Goal: Transaction & Acquisition: Purchase product/service

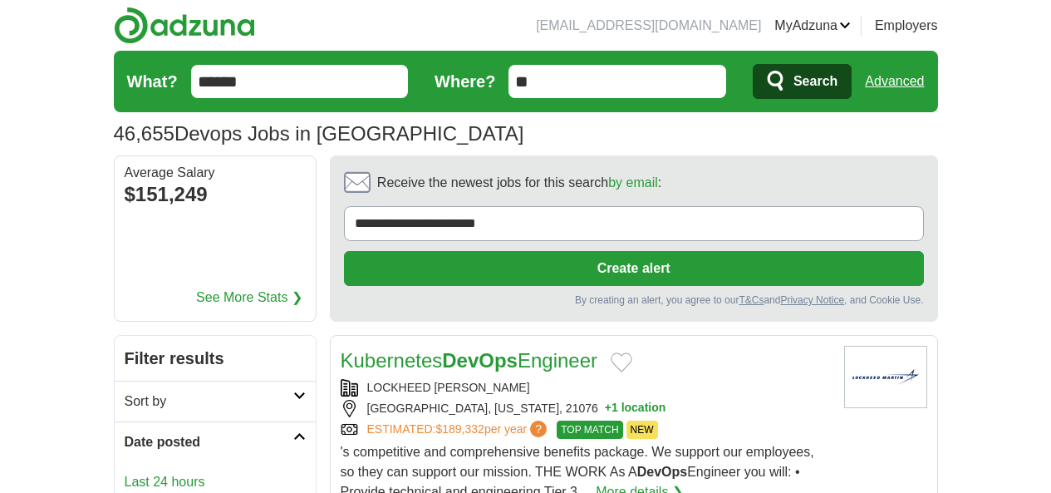
click at [125, 472] on link "Last 24 hours" at bounding box center [215, 482] width 181 height 20
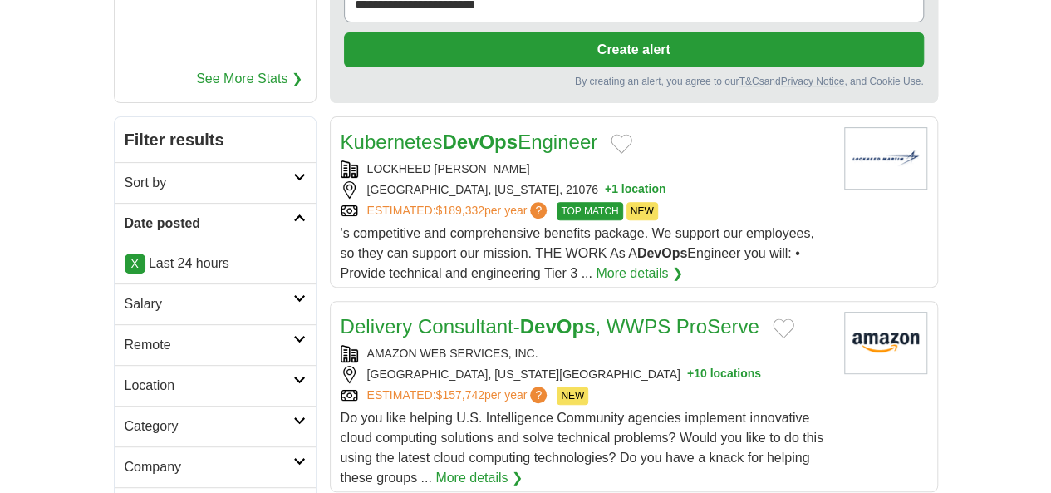
scroll to position [219, 0]
click at [293, 334] on icon at bounding box center [299, 338] width 12 height 8
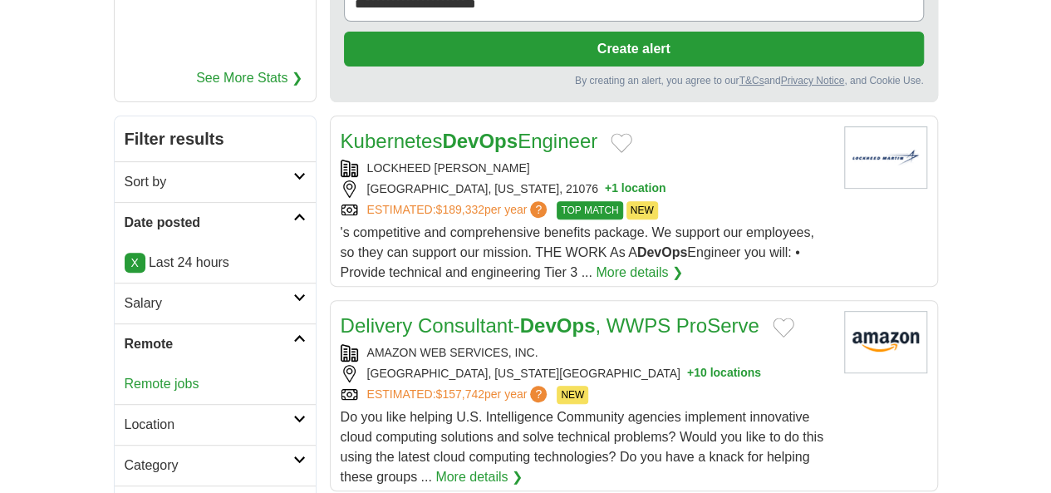
click at [125, 376] on link "Remote jobs" at bounding box center [162, 383] width 75 height 14
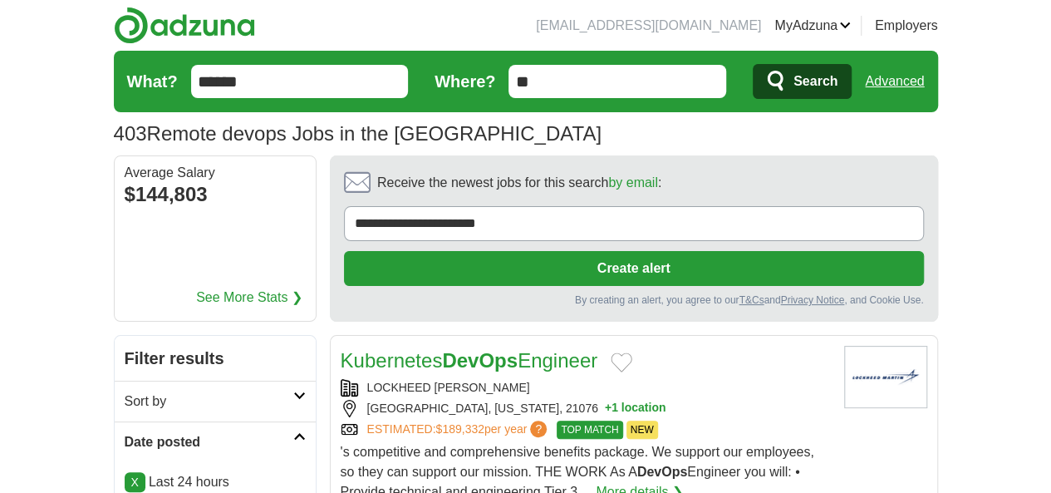
click at [359, 400] on div "HANOVER, MARYLAND, 21076 + 1 location" at bounding box center [586, 408] width 490 height 17
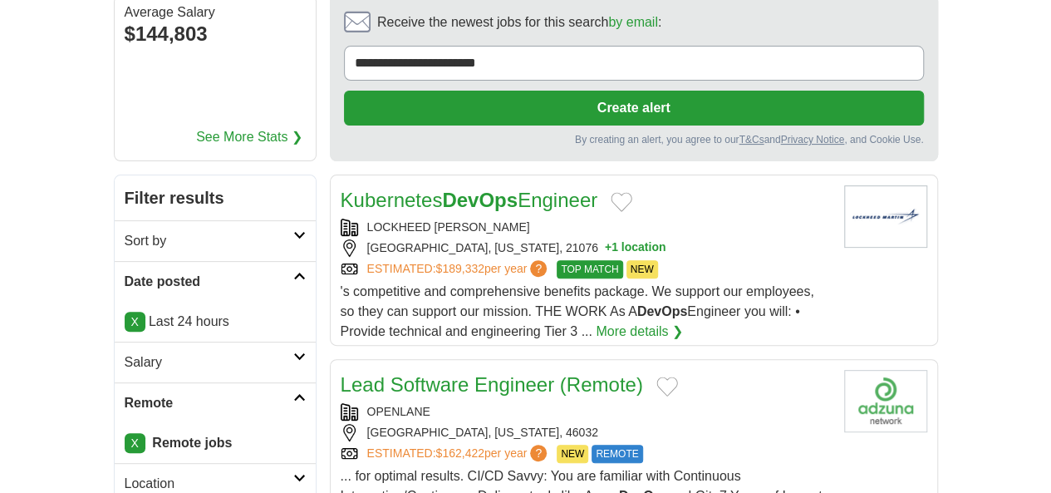
scroll to position [161, 0]
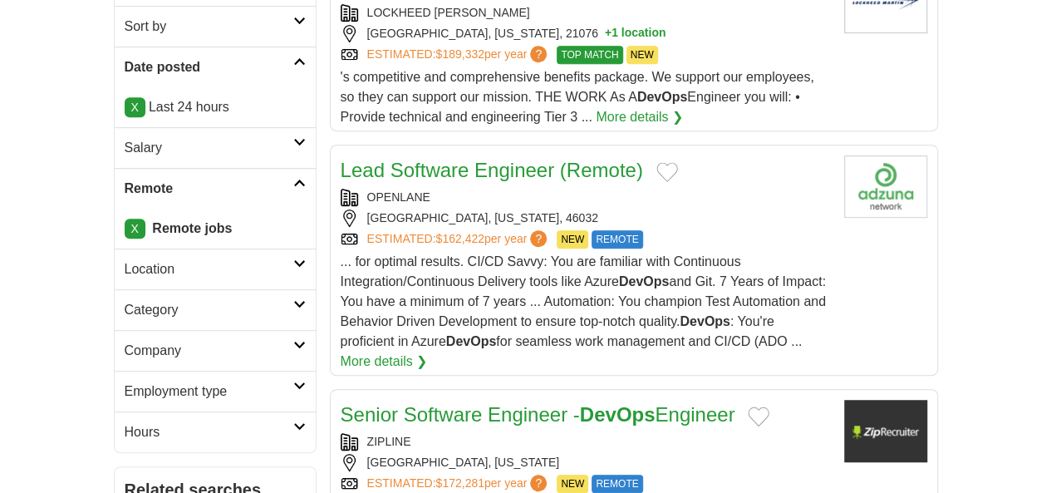
scroll to position [376, 0]
click at [382, 399] on div "Senior Software Engineer - DevOps Engineer ZIPLINE SOUTH SAN FRANCISCO, CALIFOR…" at bounding box center [586, 487] width 490 height 176
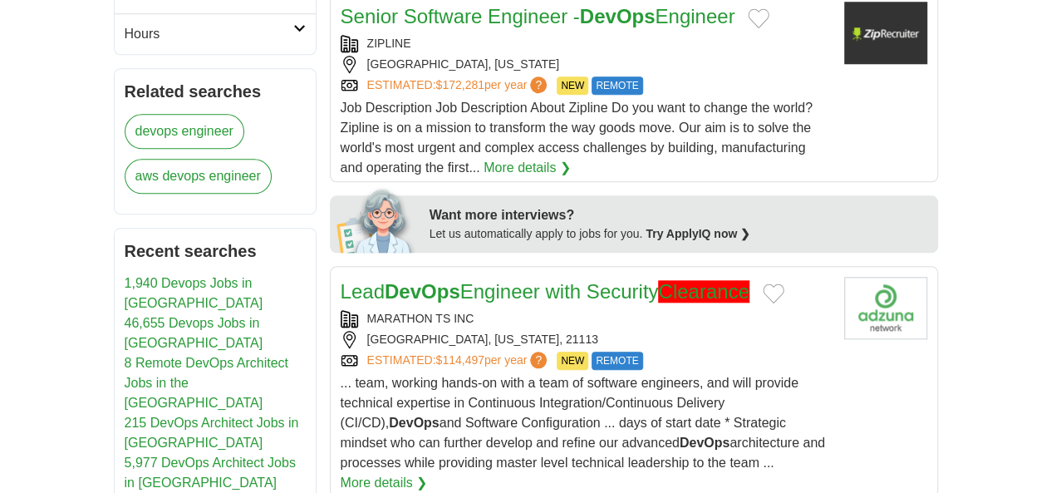
scroll to position [775, 0]
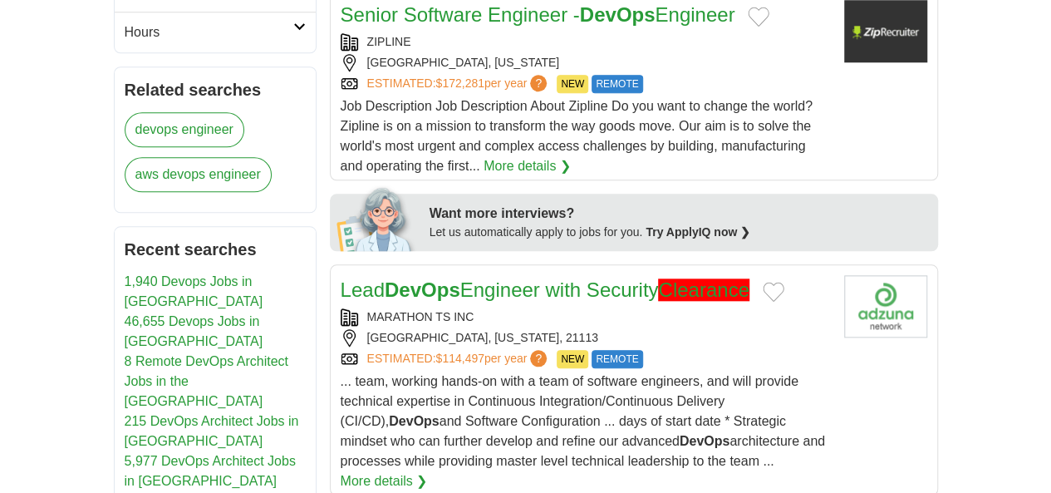
click at [430, 374] on span "... team, working hands-on with a team of software engineers, and will provide …" at bounding box center [583, 421] width 485 height 94
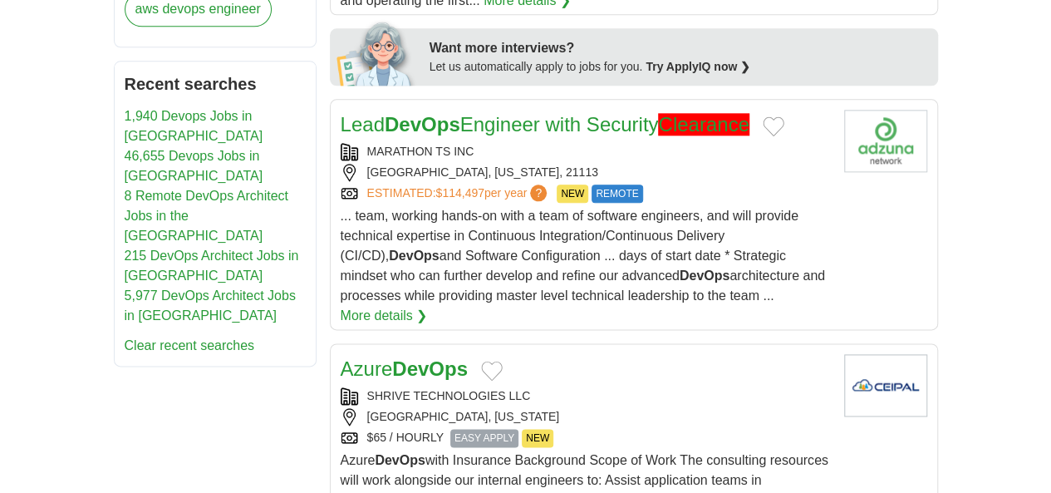
scroll to position [941, 0]
click at [382, 428] on div "$65 / HOURLY EASY APPLY NEW" at bounding box center [586, 437] width 490 height 18
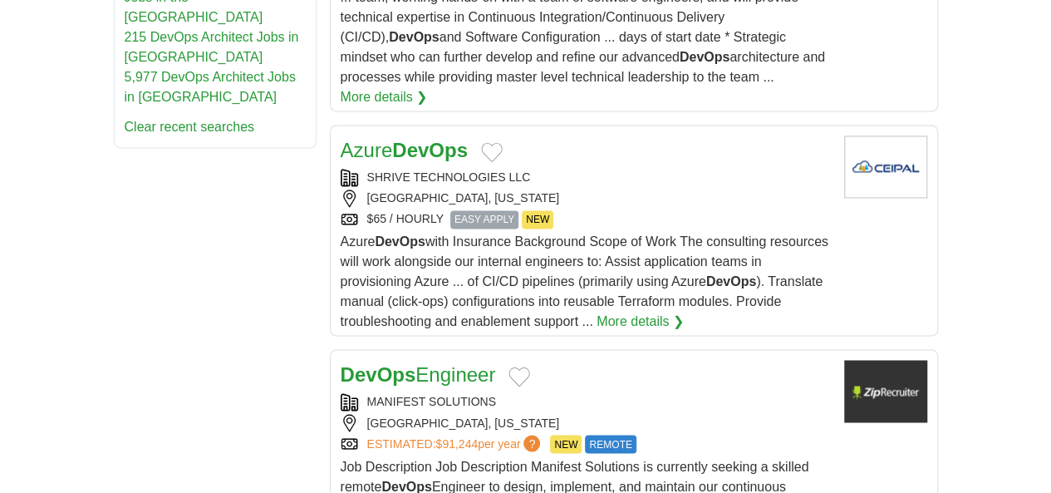
scroll to position [1175, 0]
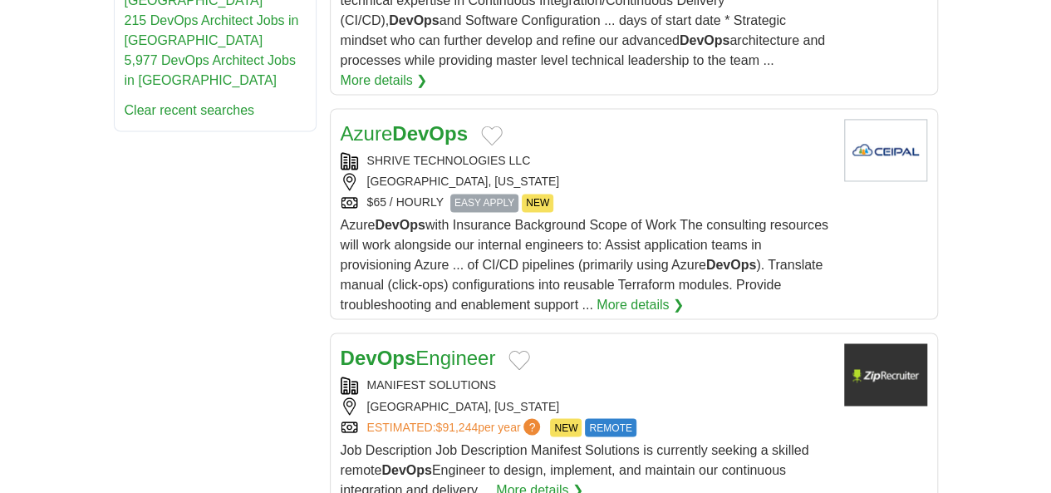
click at [427, 376] on div "MANIFEST SOLUTIONS COLUMBUS, OHIO ESTIMATED: $91,244 per year ? NEW REMOTE" at bounding box center [586, 406] width 490 height 60
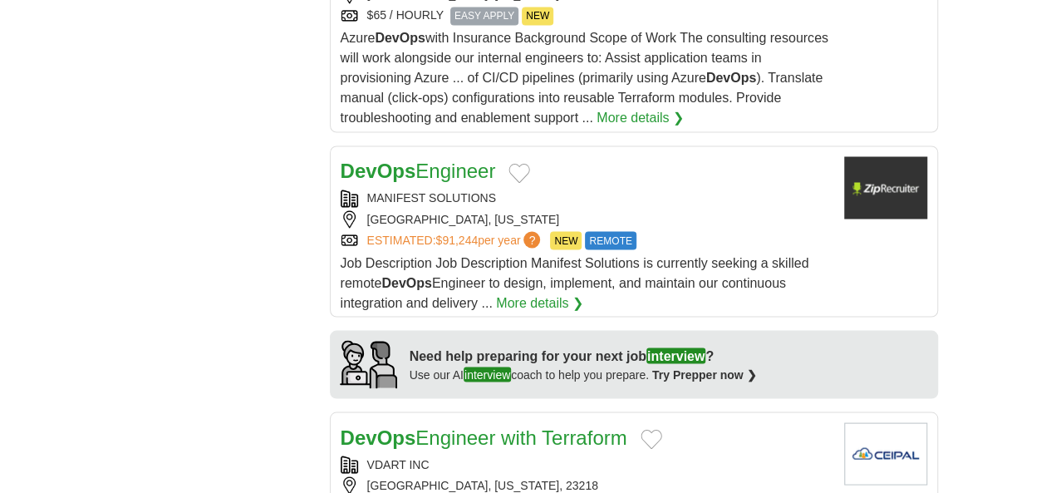
scroll to position [1363, 0]
click at [378, 475] on div "RICHMOND, VIRGINIA, 23218" at bounding box center [586, 483] width 490 height 17
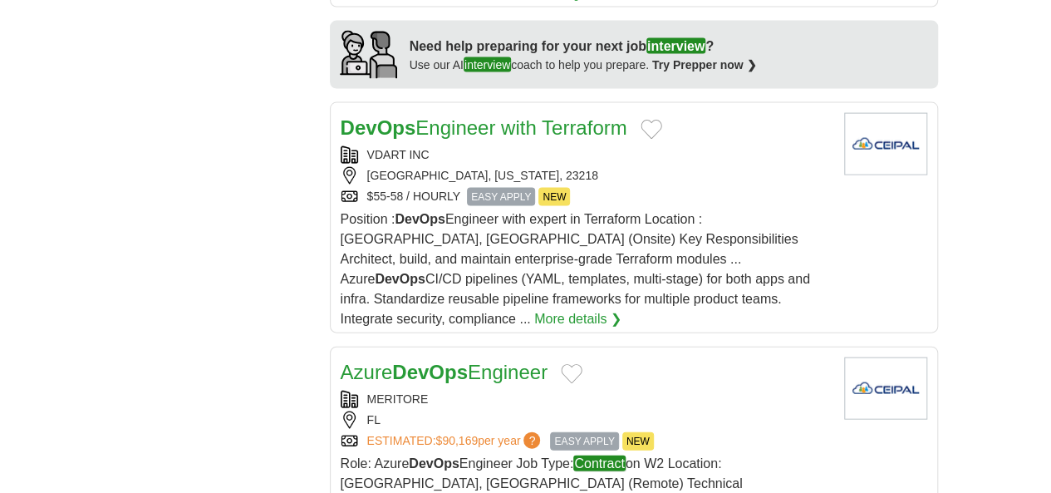
scroll to position [1672, 0]
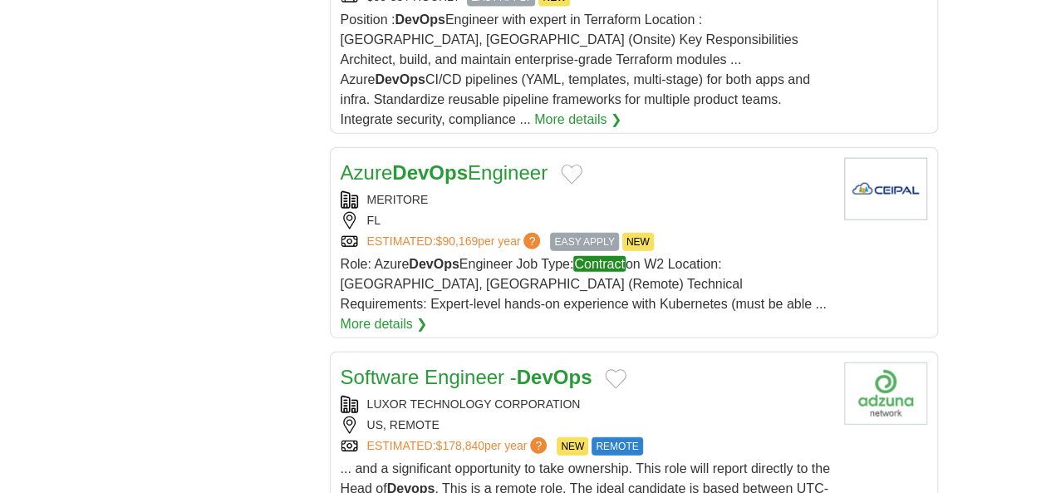
scroll to position [1872, 0]
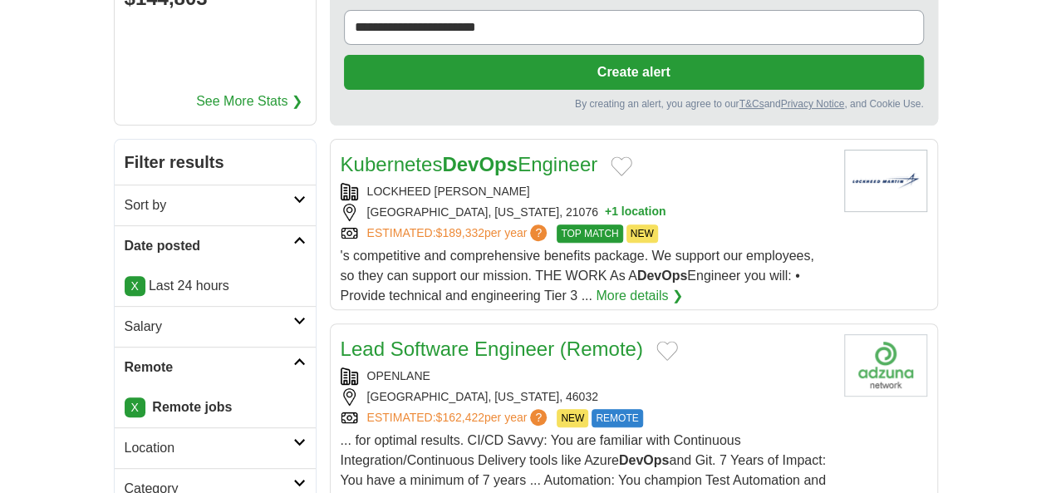
scroll to position [0, 0]
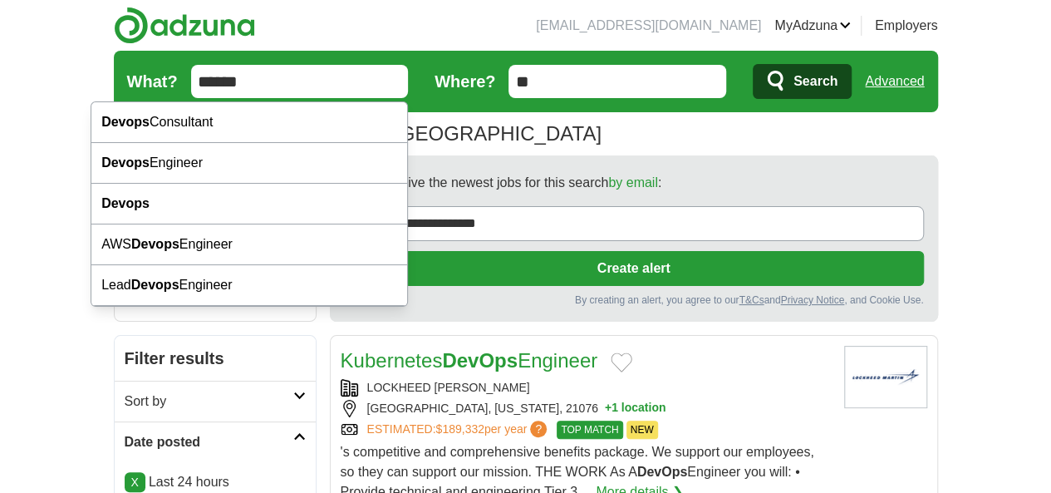
click at [191, 79] on input "******" at bounding box center [300, 81] width 218 height 33
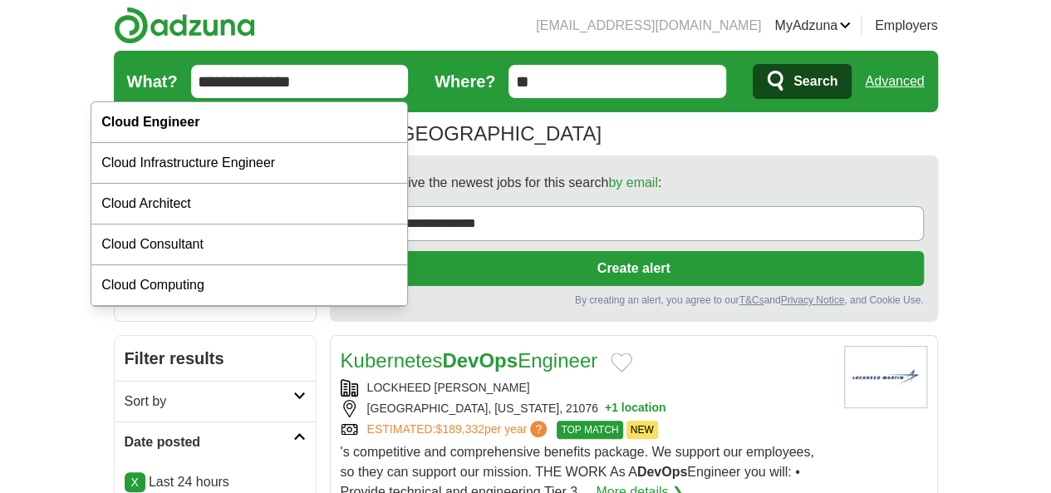
type input "**********"
click at [753, 64] on button "Search" at bounding box center [802, 81] width 99 height 35
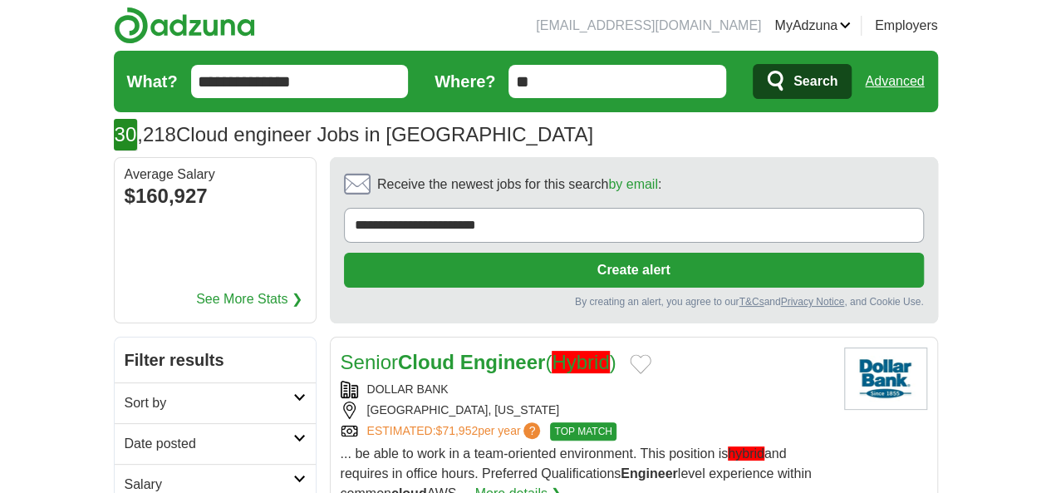
click at [125, 434] on h2 "Date posted" at bounding box center [209, 444] width 169 height 20
click at [125, 474] on link "Last 24 hours" at bounding box center [215, 484] width 181 height 20
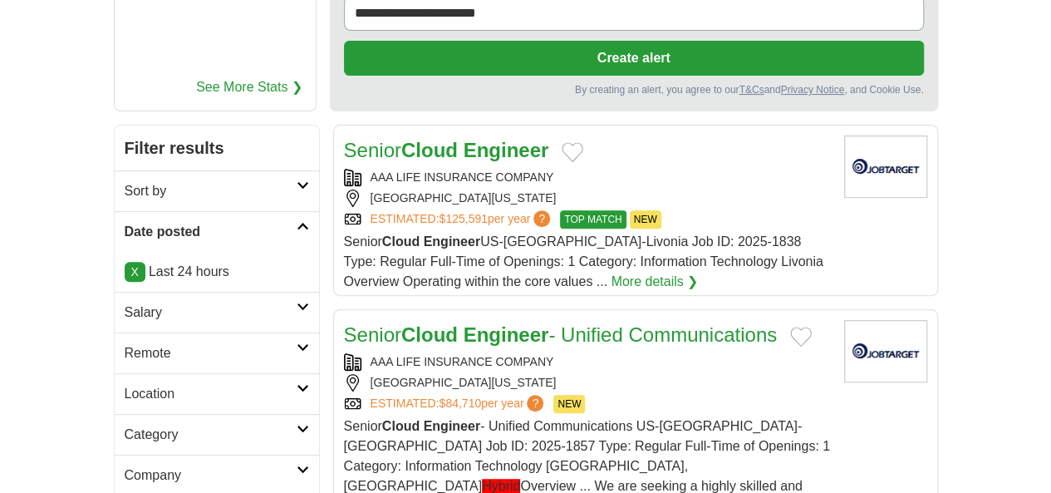
scroll to position [211, 0]
click at [165, 332] on link "Remote" at bounding box center [217, 352] width 204 height 41
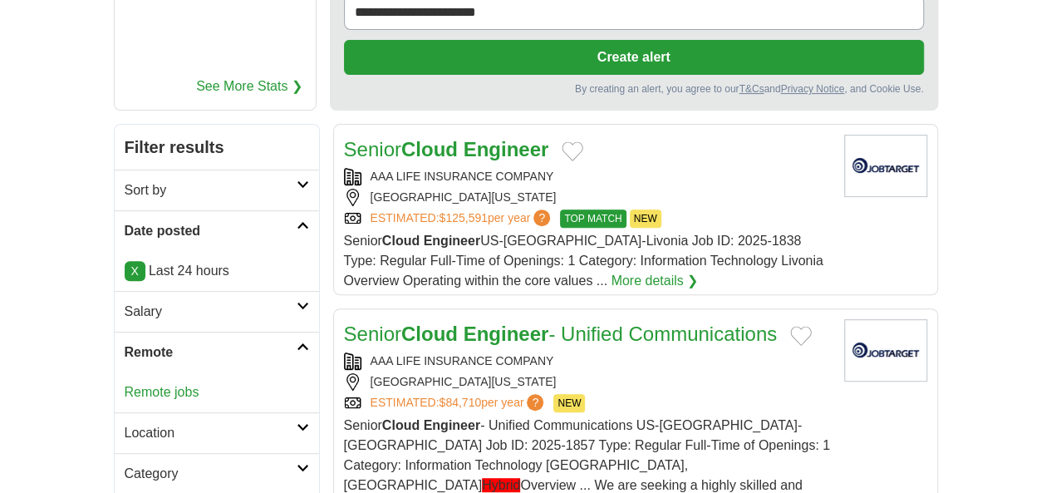
click at [125, 385] on link "Remote jobs" at bounding box center [162, 392] width 75 height 14
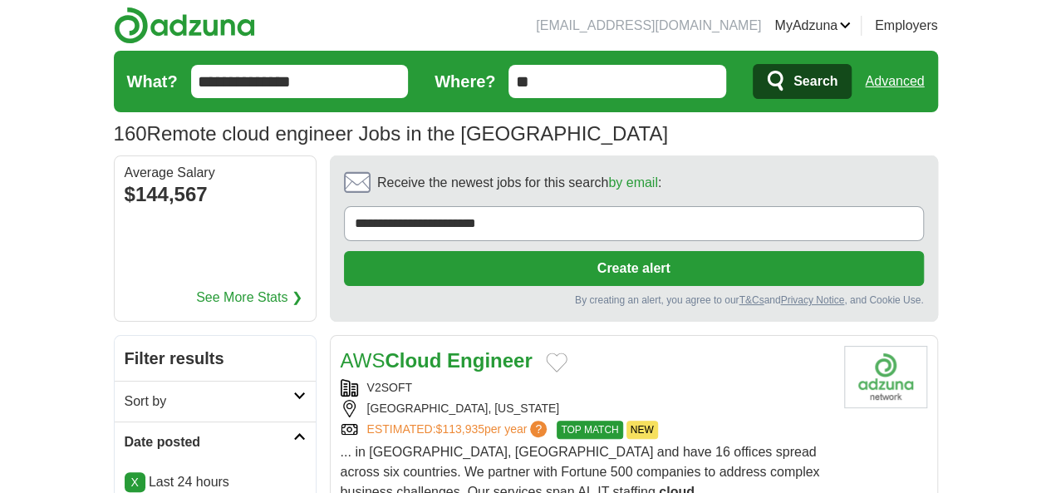
click at [345, 445] on span "... in Bloomfiled Hills, MI and have 16 offices spread across six countries. We…" at bounding box center [581, 502] width 480 height 114
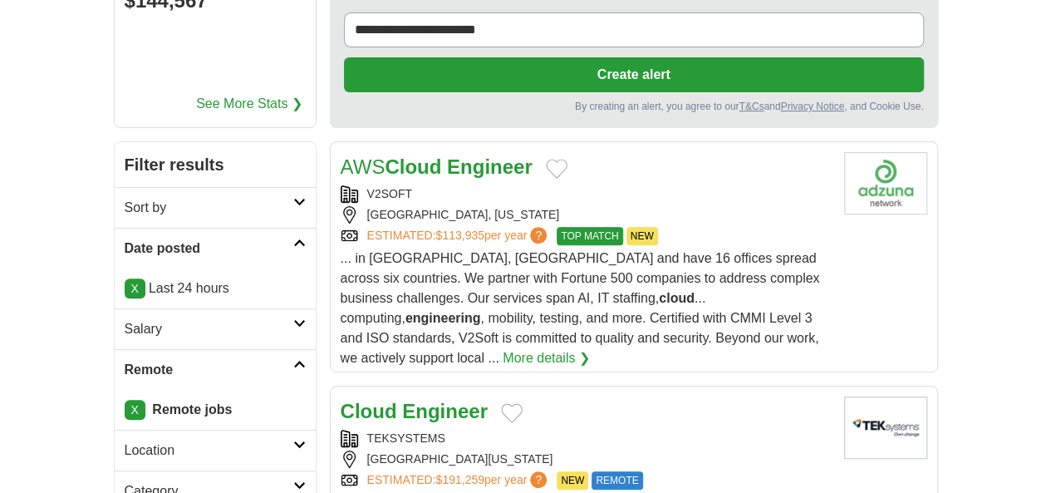
scroll to position [196, 0]
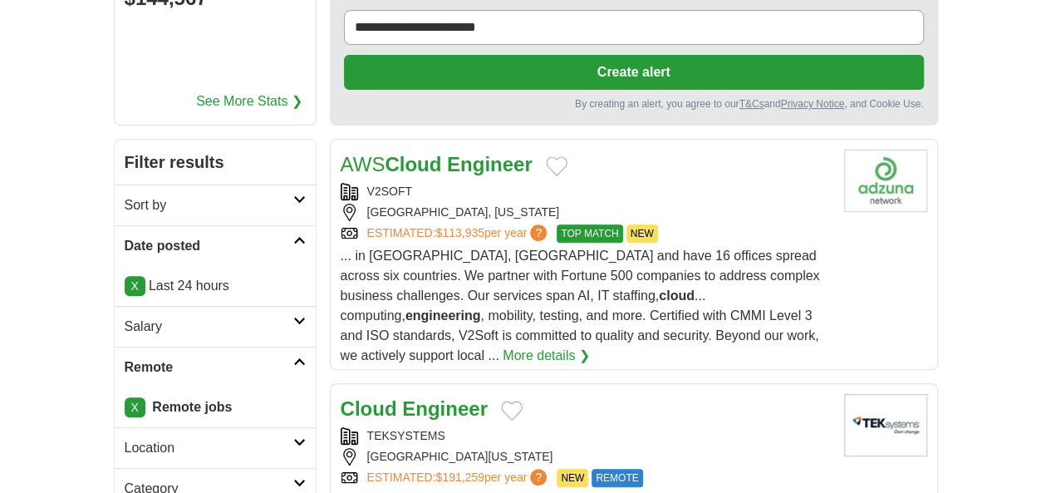
click at [416, 448] on div "[GEOGRAPHIC_DATA][US_STATE]" at bounding box center [586, 456] width 490 height 17
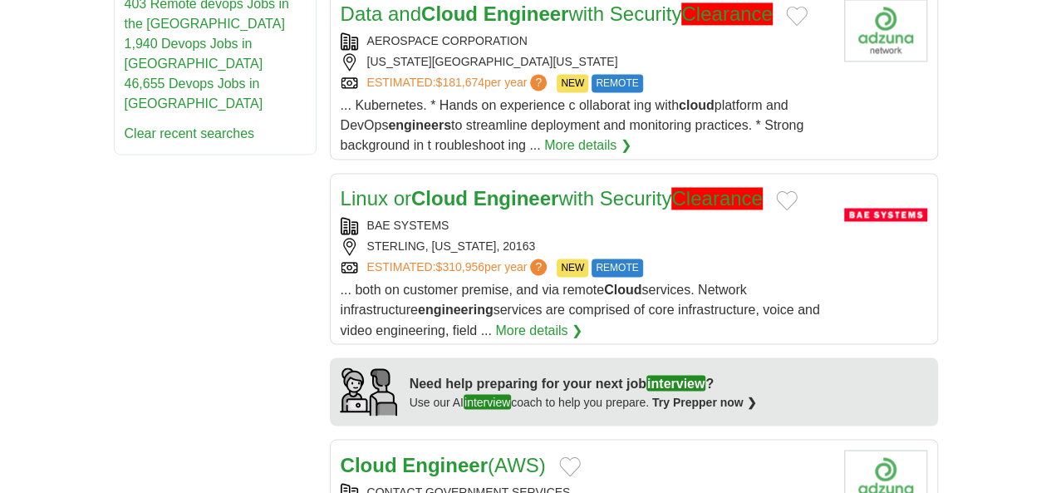
scroll to position [1259, 0]
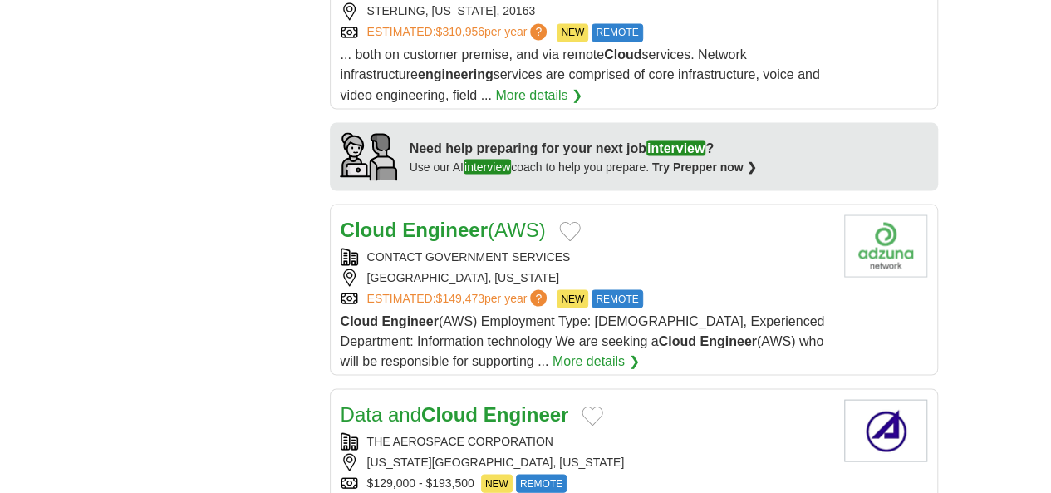
scroll to position [1512, 0]
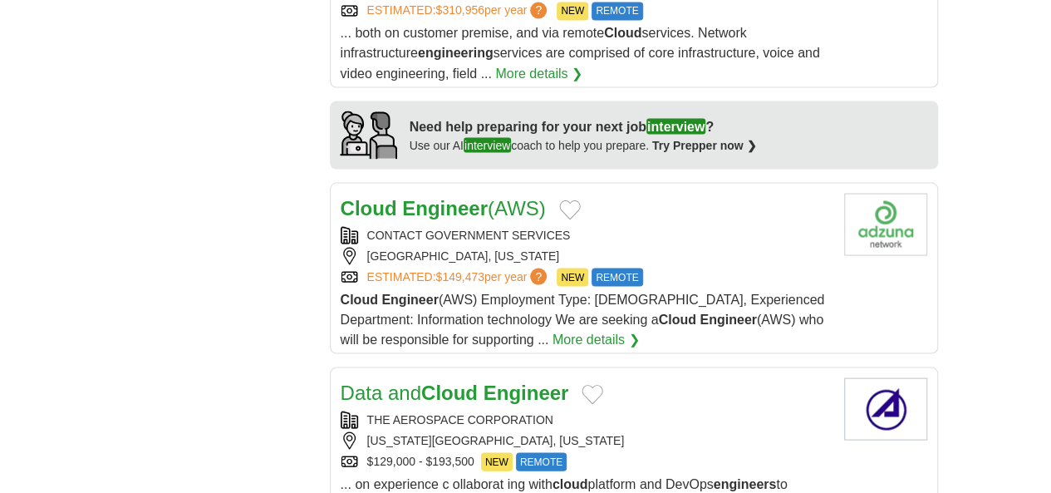
click at [351, 431] on div "COLORADO SPRINGS, COLORADO" at bounding box center [586, 439] width 490 height 17
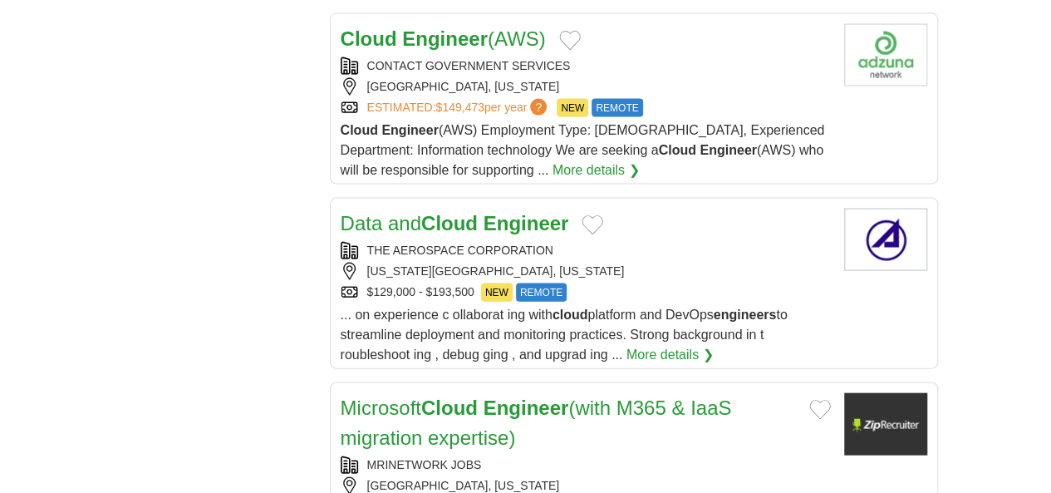
scroll to position [1680, 0]
click at [360, 478] on div "DEER CREEK, ILLINOIS" at bounding box center [586, 486] width 490 height 17
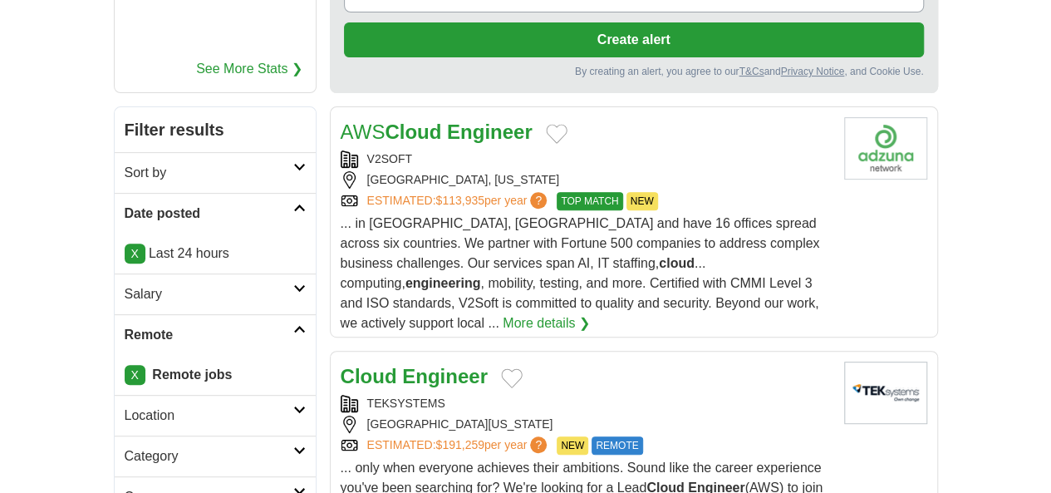
scroll to position [0, 0]
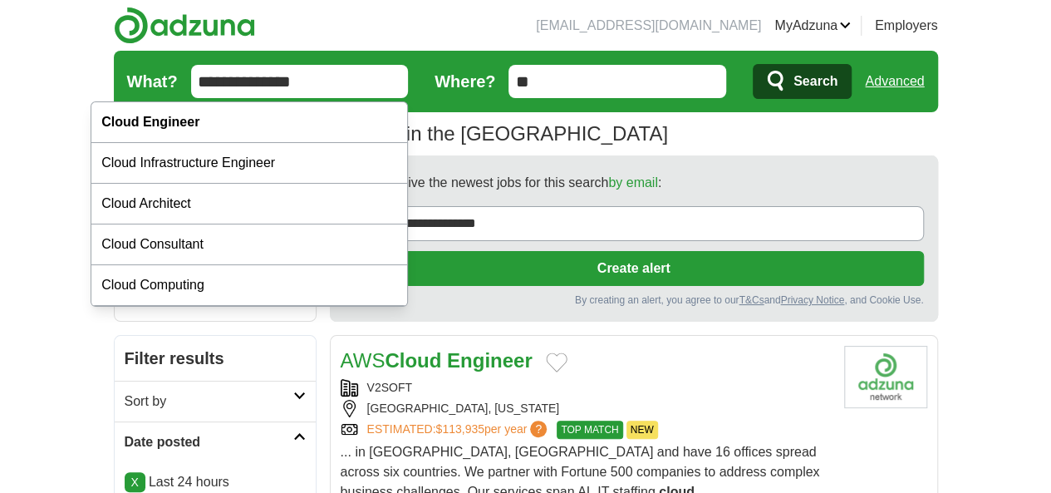
click at [355, 93] on input "**********" at bounding box center [300, 81] width 218 height 33
paste input "*********"
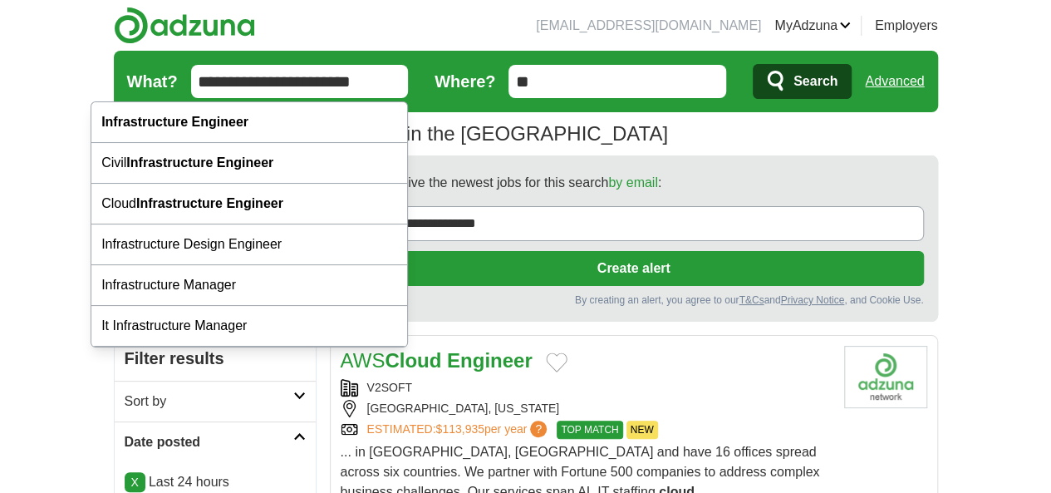
type input "**********"
click at [753, 64] on button "Search" at bounding box center [802, 81] width 99 height 35
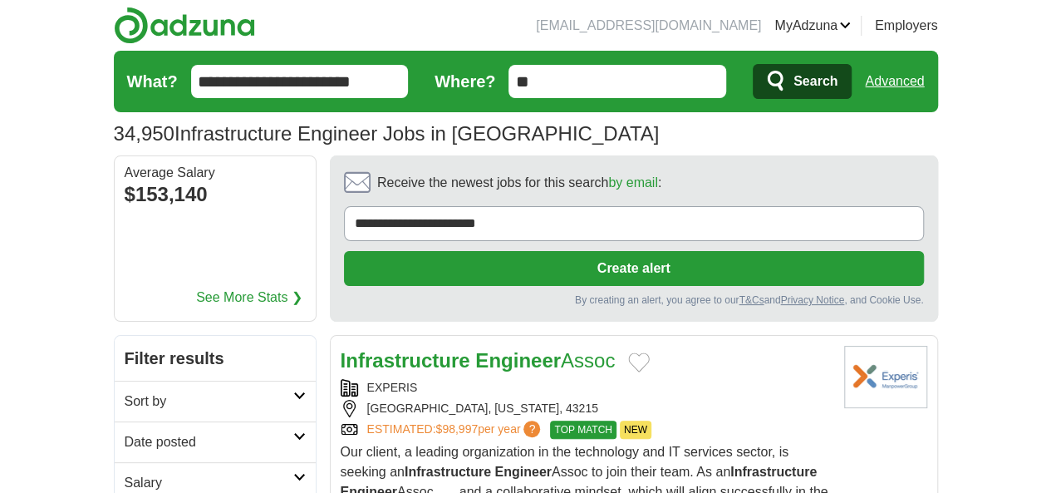
click at [128, 432] on h2 "Date posted" at bounding box center [209, 442] width 169 height 20
click at [125, 472] on link "Last 24 hours" at bounding box center [215, 482] width 181 height 20
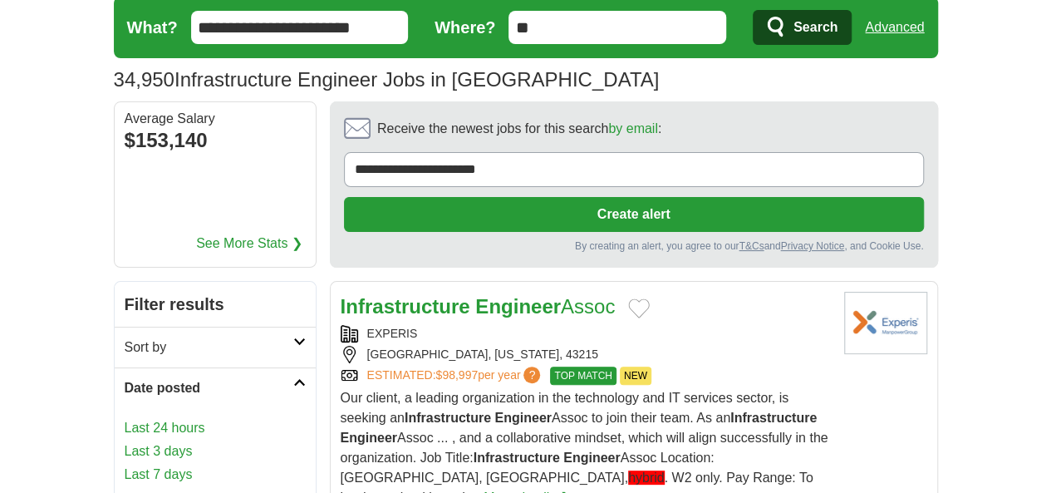
scroll to position [60, 0]
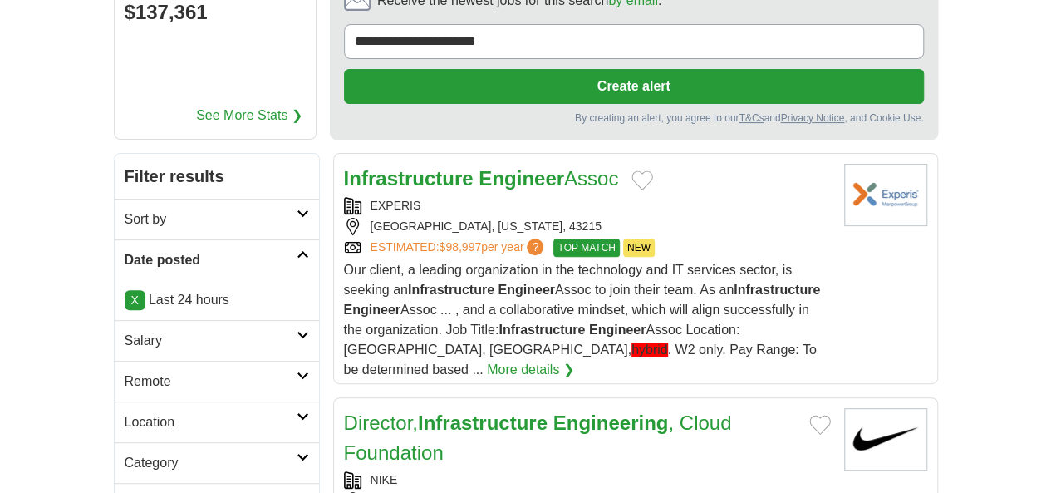
scroll to position [183, 0]
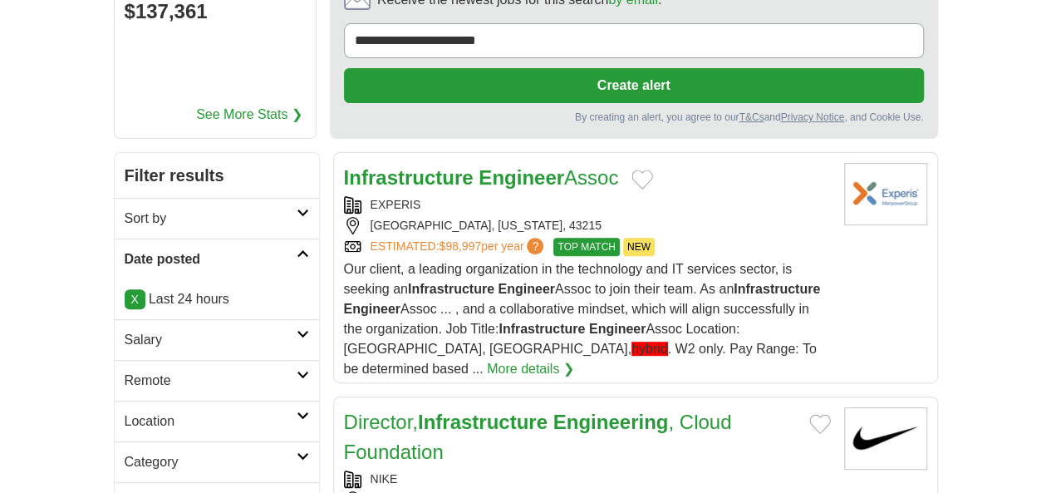
click at [125, 371] on h2 "Remote" at bounding box center [211, 381] width 172 height 20
click at [125, 413] on link "Remote jobs" at bounding box center [162, 420] width 75 height 14
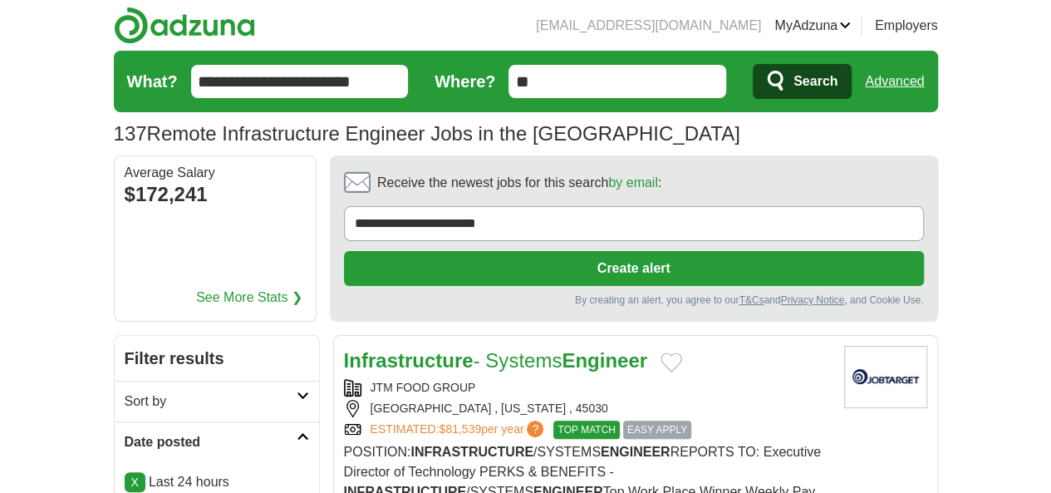
click at [411, 445] on strong "INFRASTRUCTURE" at bounding box center [472, 452] width 123 height 14
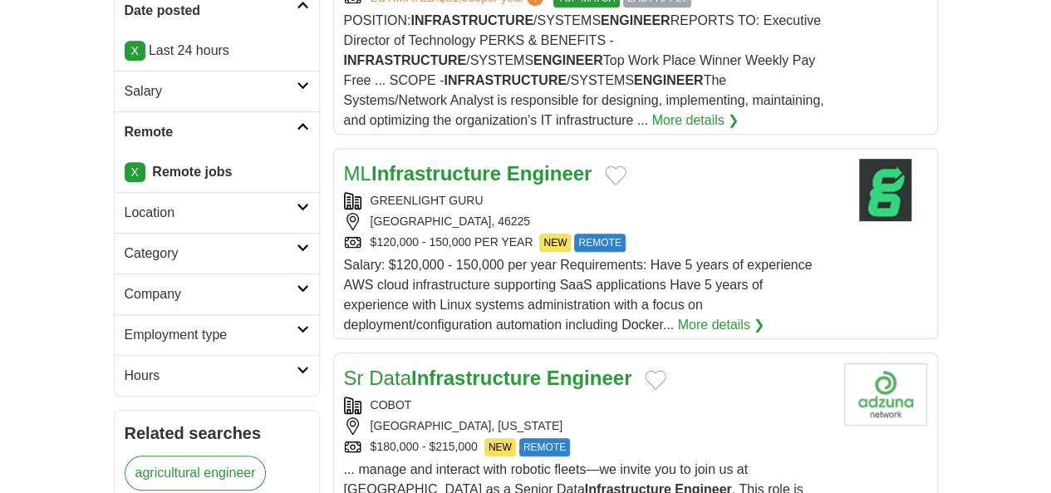
scroll to position [435, 0]
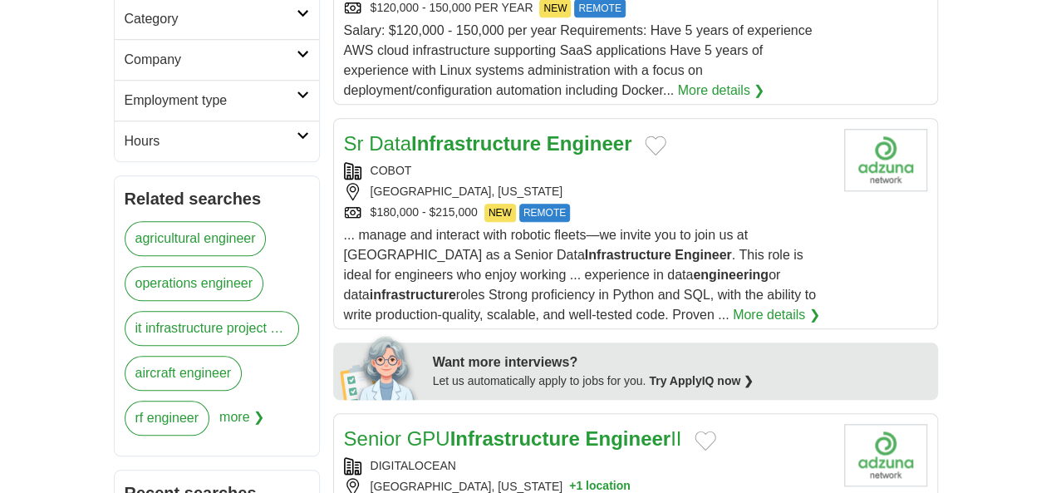
scroll to position [706, 0]
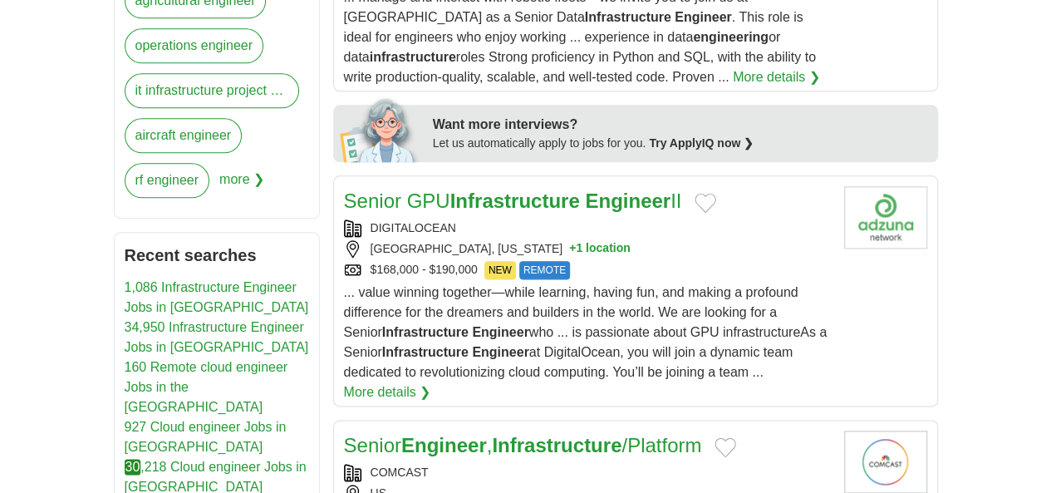
scroll to position [904, 0]
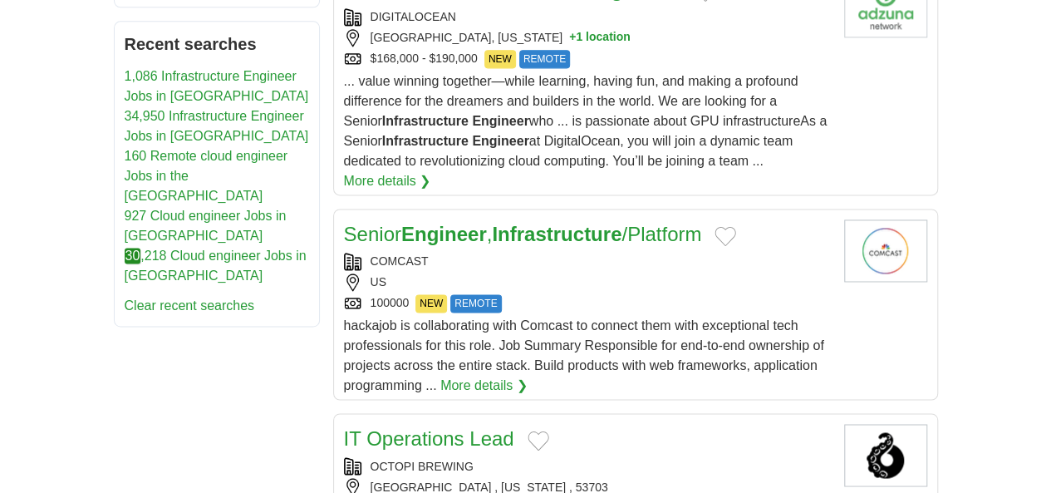
scroll to position [1124, 0]
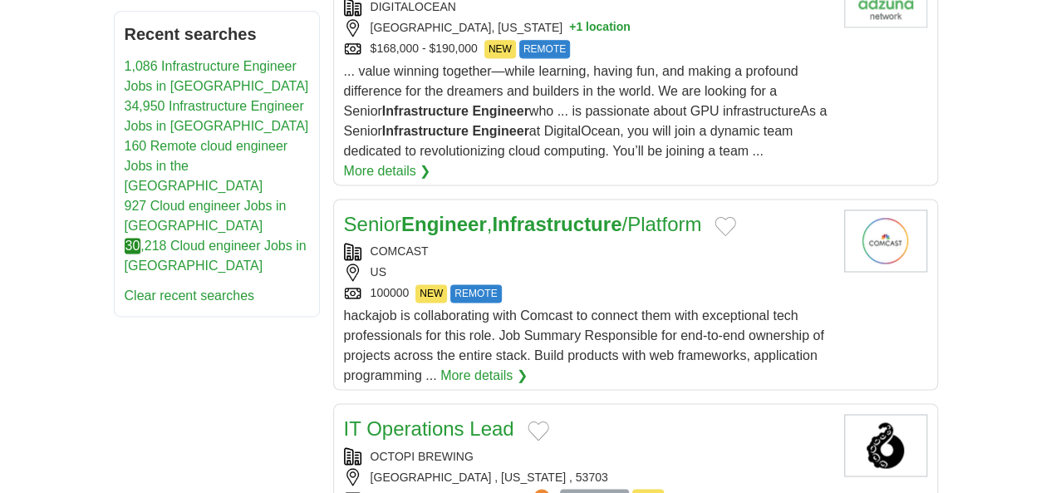
click at [406, 447] on div "OCTOPI BREWING MADISON , WISCONSIN , 53703 ESTIMATED: $204,350 per year ? EASY …" at bounding box center [587, 477] width 487 height 60
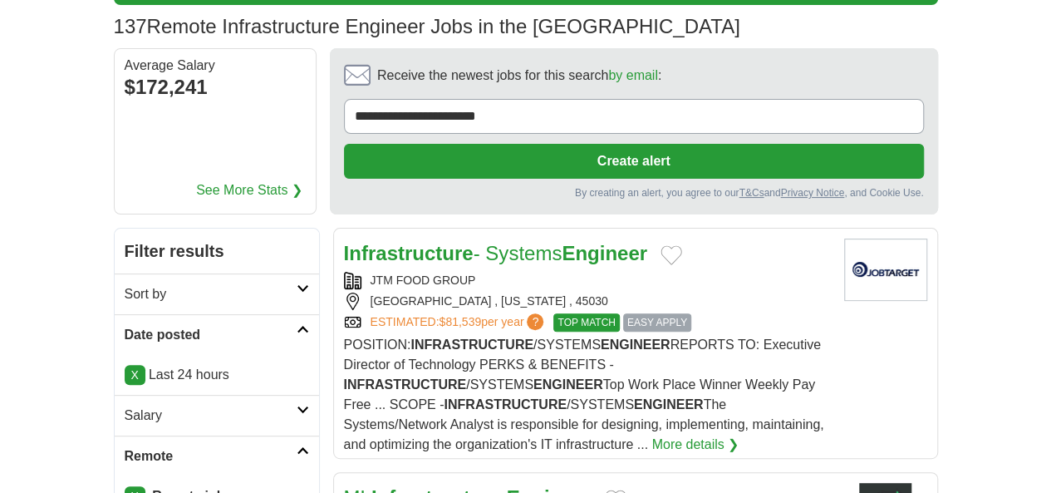
scroll to position [0, 0]
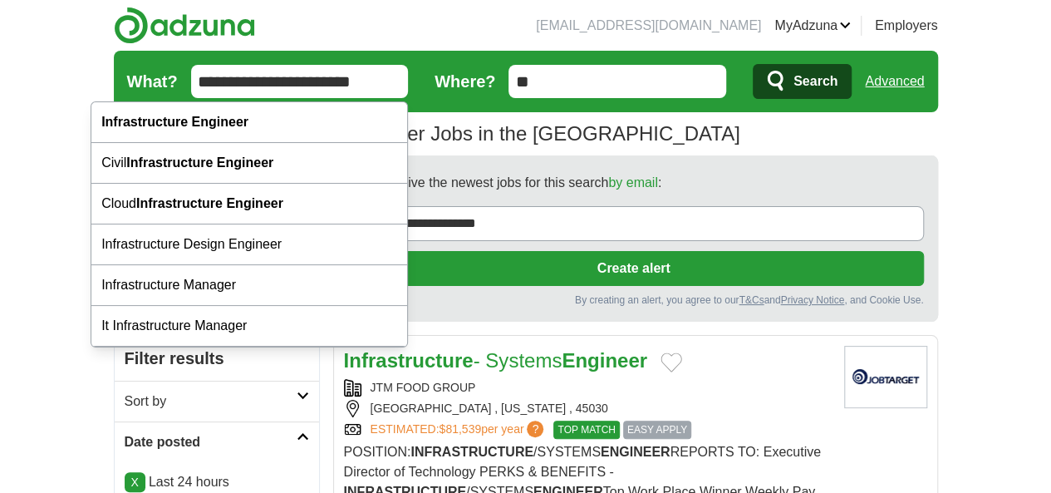
click at [337, 82] on input "**********" at bounding box center [300, 81] width 218 height 33
paste input "********"
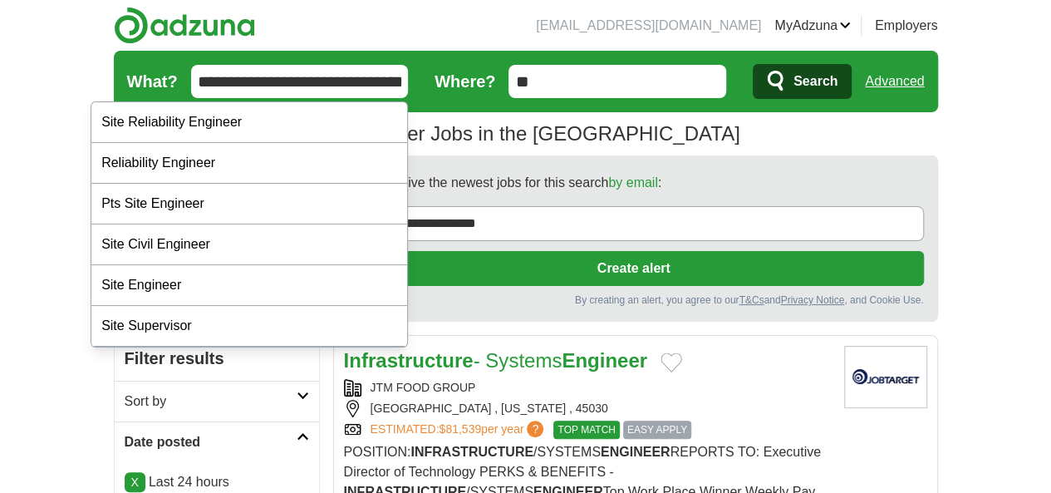
type input "**********"
click at [753, 64] on button "Search" at bounding box center [802, 81] width 99 height 35
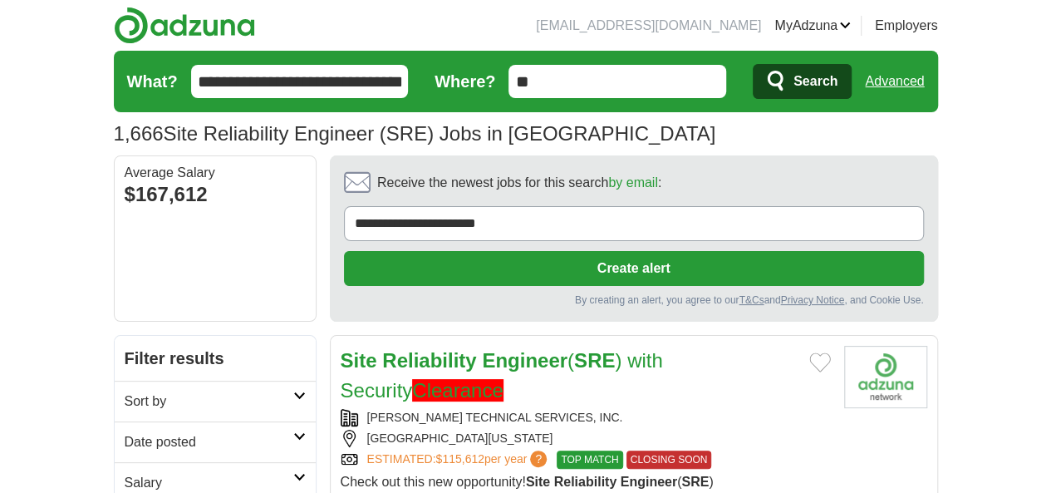
click at [125, 432] on h2 "Date posted" at bounding box center [209, 442] width 169 height 20
click at [125, 472] on link "Last 24 hours" at bounding box center [215, 482] width 181 height 20
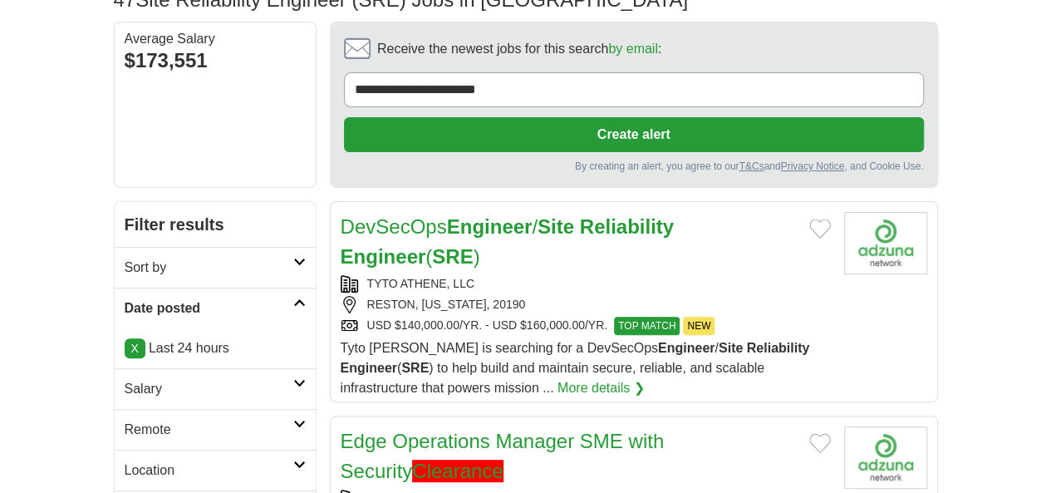
scroll to position [141, 0]
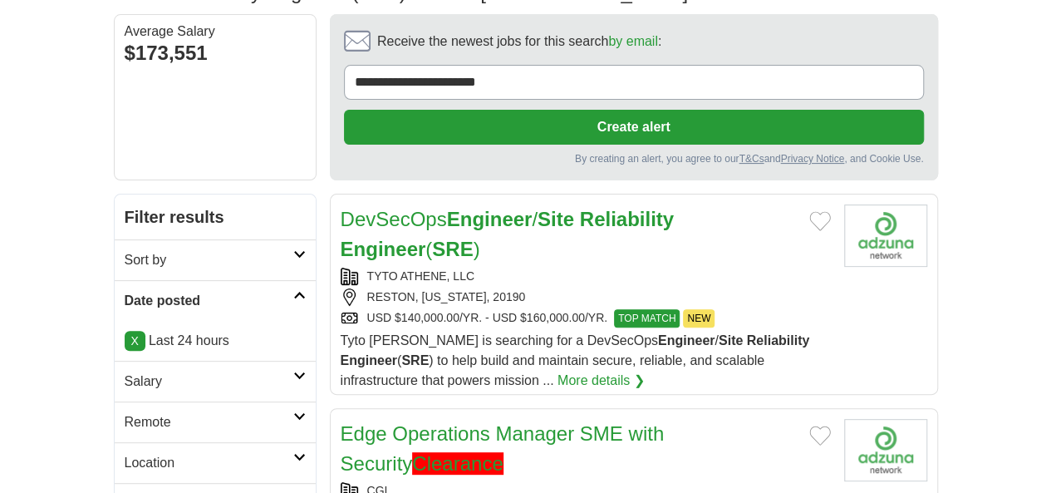
click at [125, 412] on h2 "Remote" at bounding box center [209, 422] width 169 height 20
click at [125, 455] on link "Remote jobs" at bounding box center [162, 462] width 75 height 14
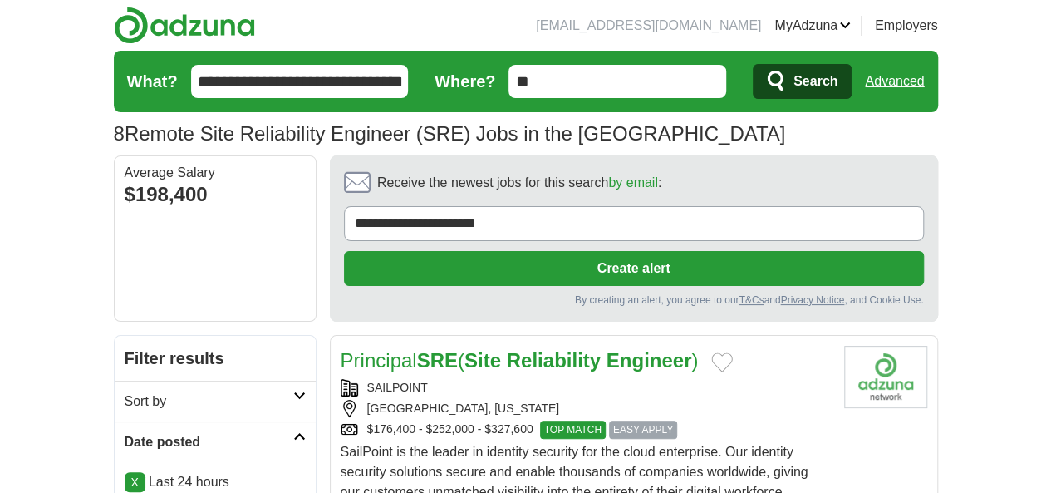
click at [341, 379] on div "SAILPOINT" at bounding box center [586, 387] width 490 height 17
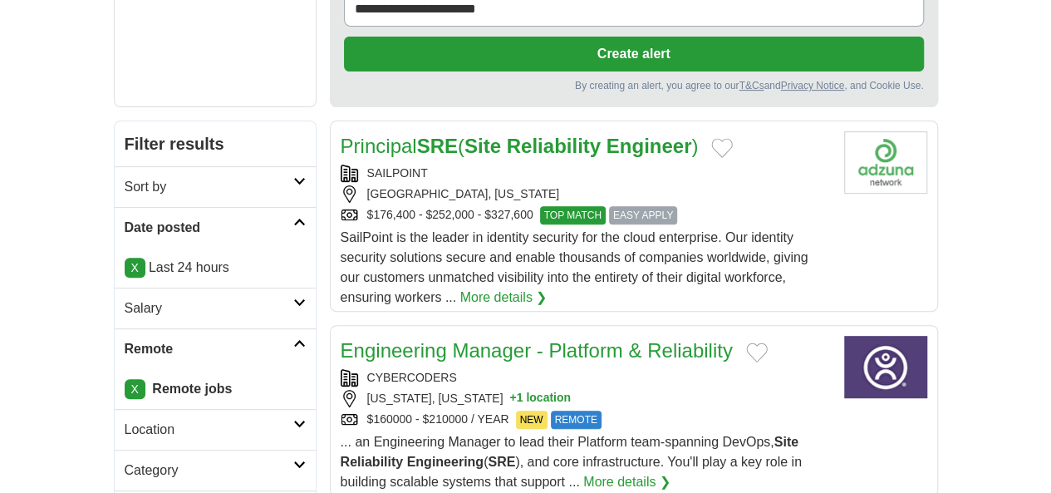
scroll to position [215, 0]
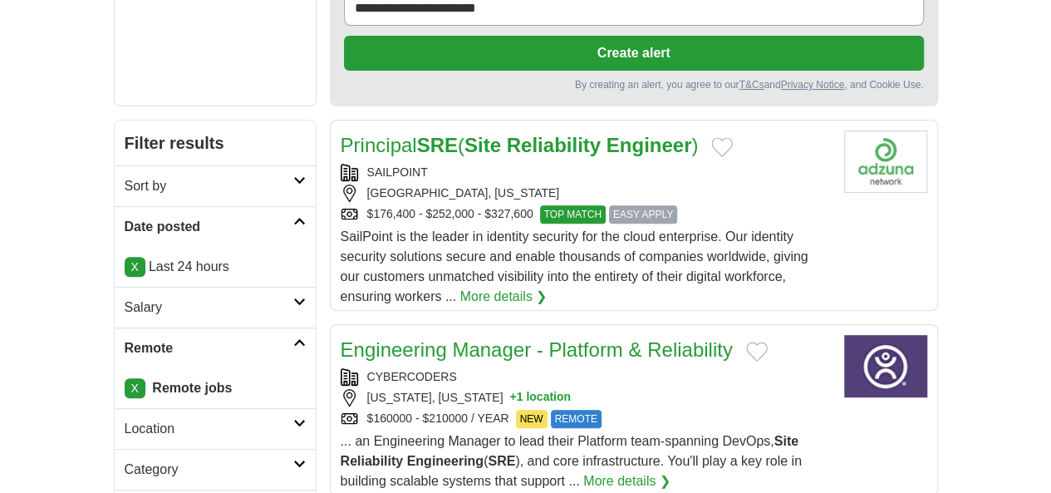
click at [358, 389] on div "NEW YORK, NEW YORK + 1 location" at bounding box center [586, 397] width 490 height 17
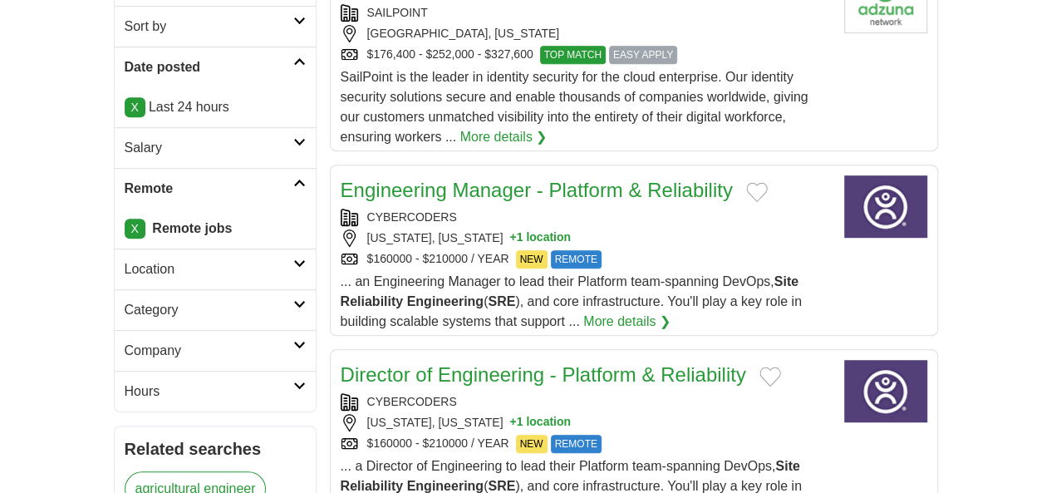
scroll to position [379, 0]
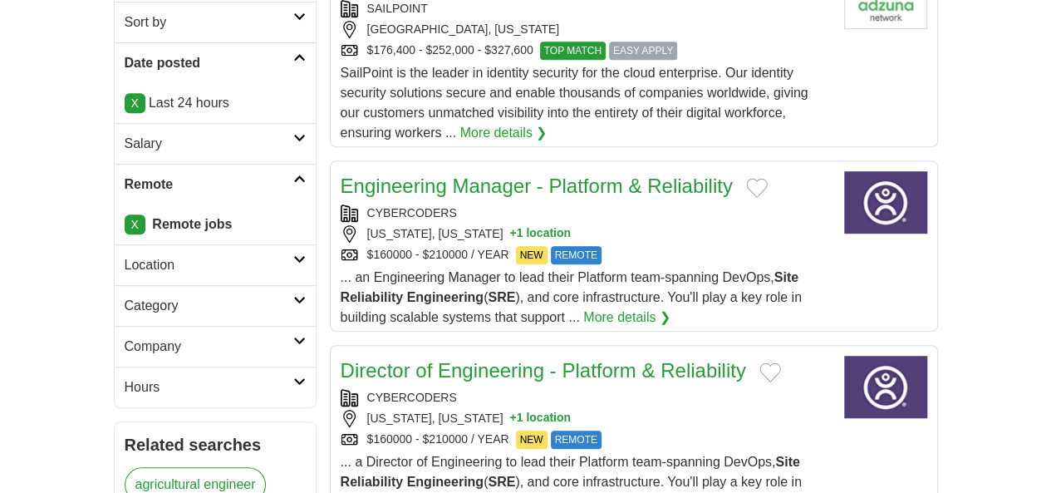
click at [352, 430] on div "$160000 - $210000 / YEAR NEW REMOTE" at bounding box center [586, 439] width 490 height 18
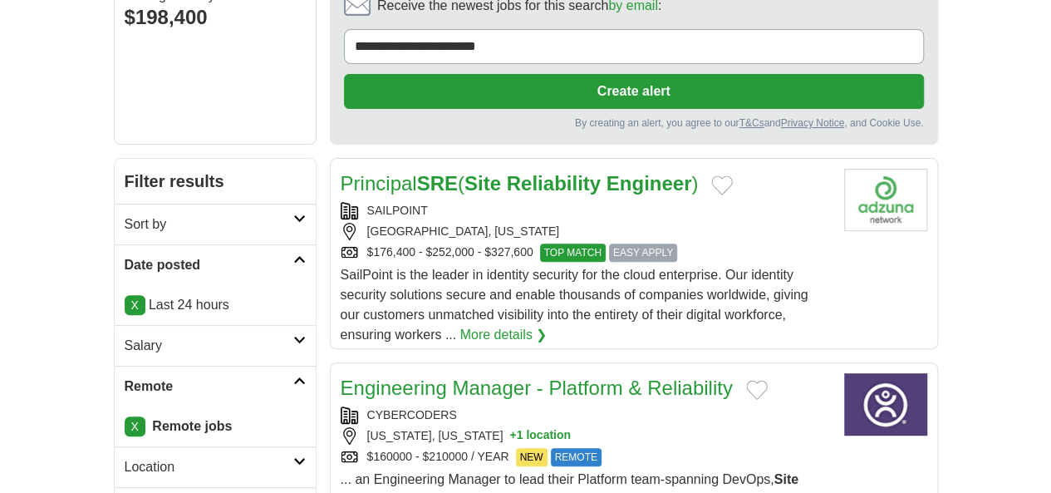
scroll to position [0, 0]
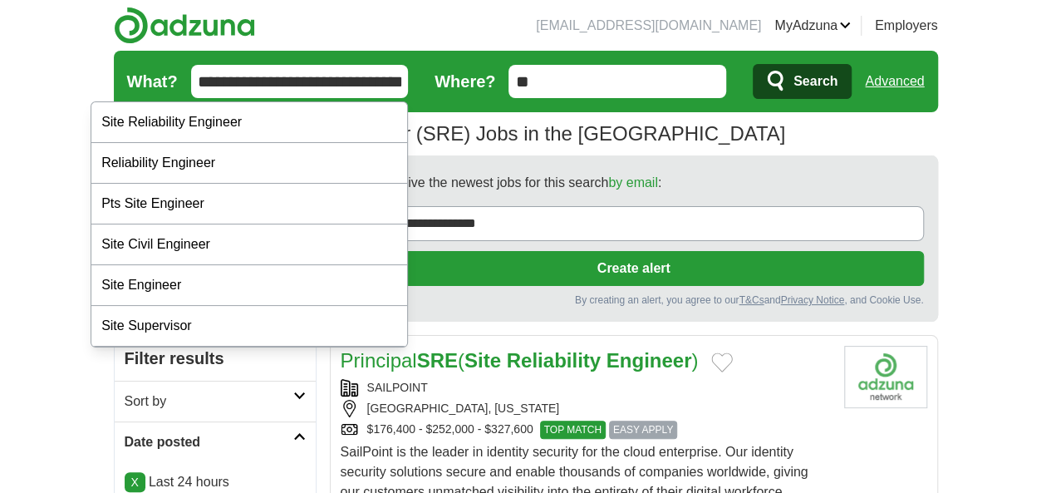
click at [347, 79] on input "**********" at bounding box center [300, 81] width 218 height 33
paste input "text"
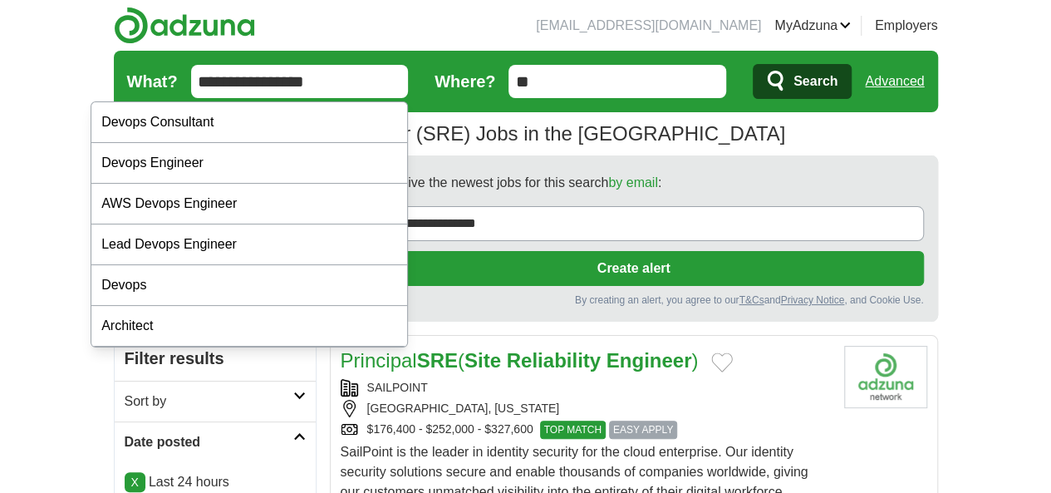
type input "**********"
click at [753, 64] on button "Search" at bounding box center [802, 81] width 99 height 35
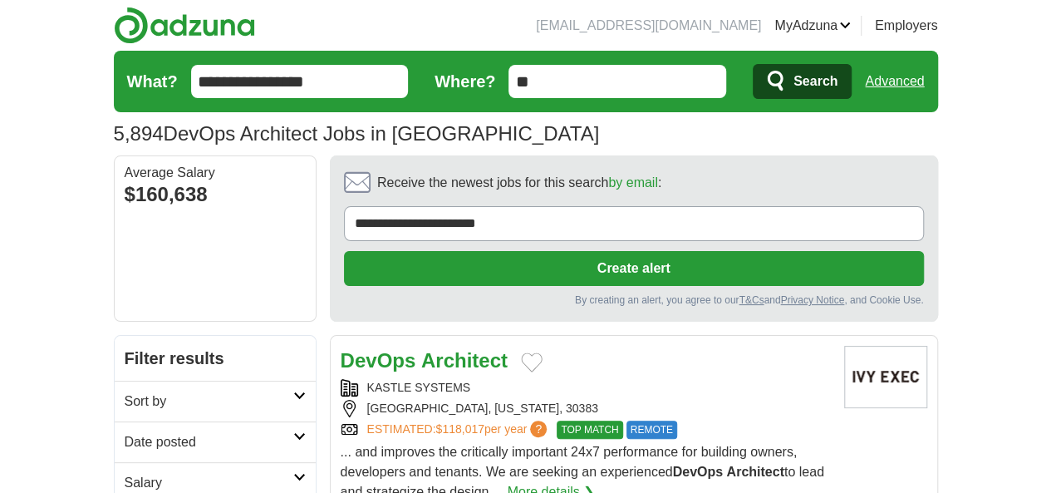
click at [151, 432] on h2 "Date posted" at bounding box center [209, 442] width 169 height 20
click at [125, 472] on link "Last 24 hours" at bounding box center [215, 482] width 181 height 20
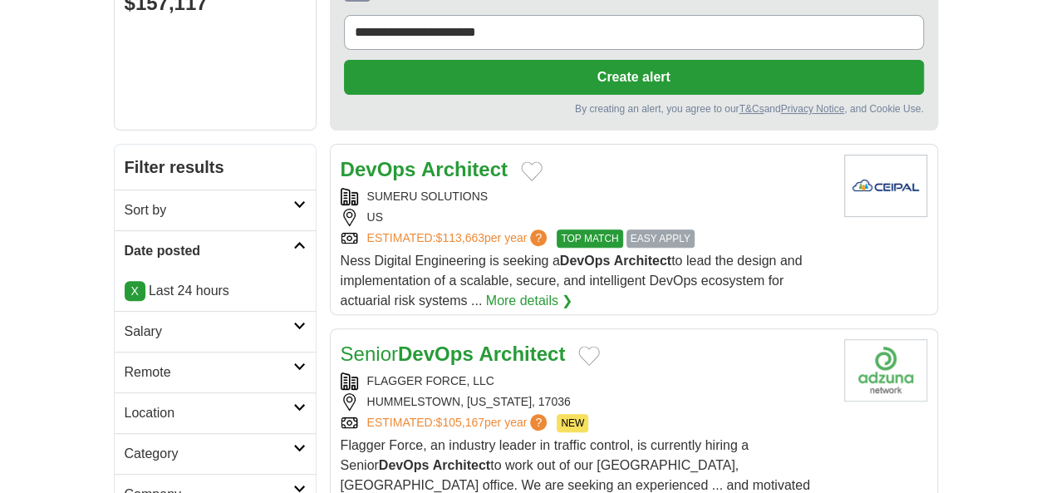
scroll to position [192, 0]
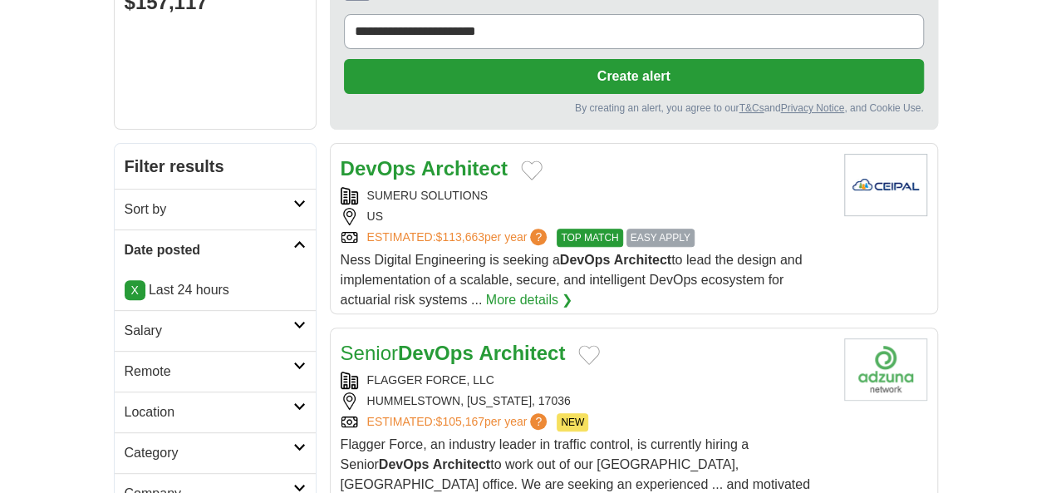
click at [133, 362] on h2 "Remote" at bounding box center [209, 372] width 169 height 20
click at [125, 404] on link "Remote jobs" at bounding box center [162, 411] width 75 height 14
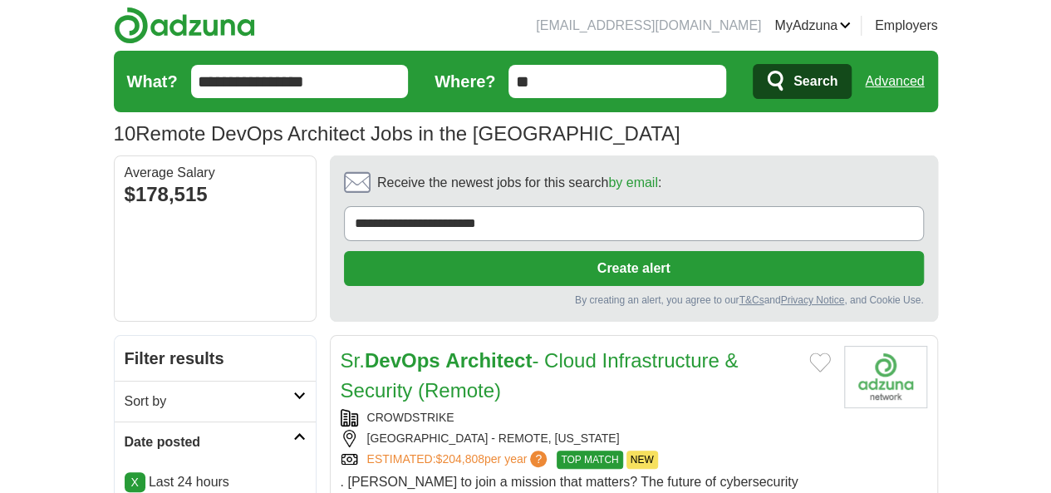
click at [409, 409] on div "CROWDSTRIKE USA - REMOTE, [US_STATE] ESTIMATED: $204,808 per year ? TOP MATCH N…" at bounding box center [586, 439] width 490 height 60
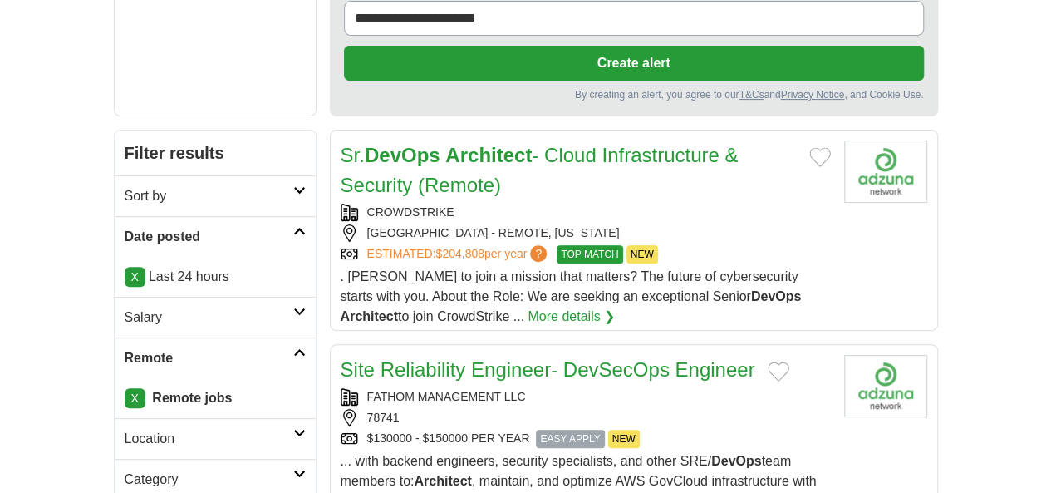
scroll to position [206, 0]
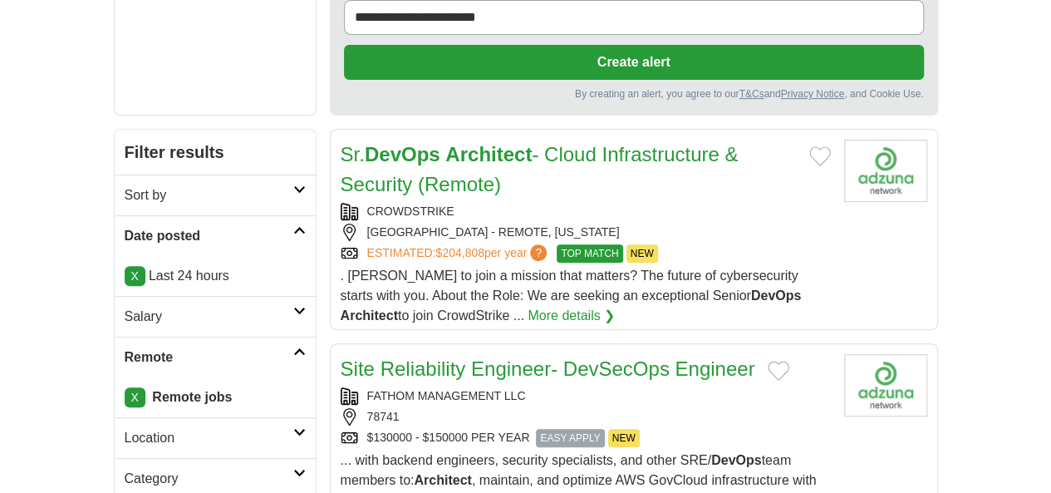
click at [419, 408] on div "78741" at bounding box center [586, 416] width 490 height 17
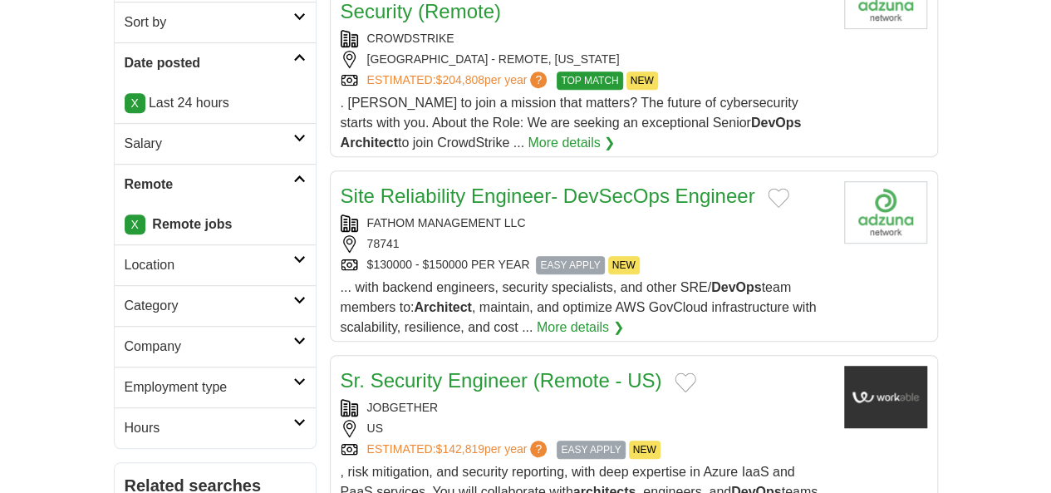
scroll to position [386, 0]
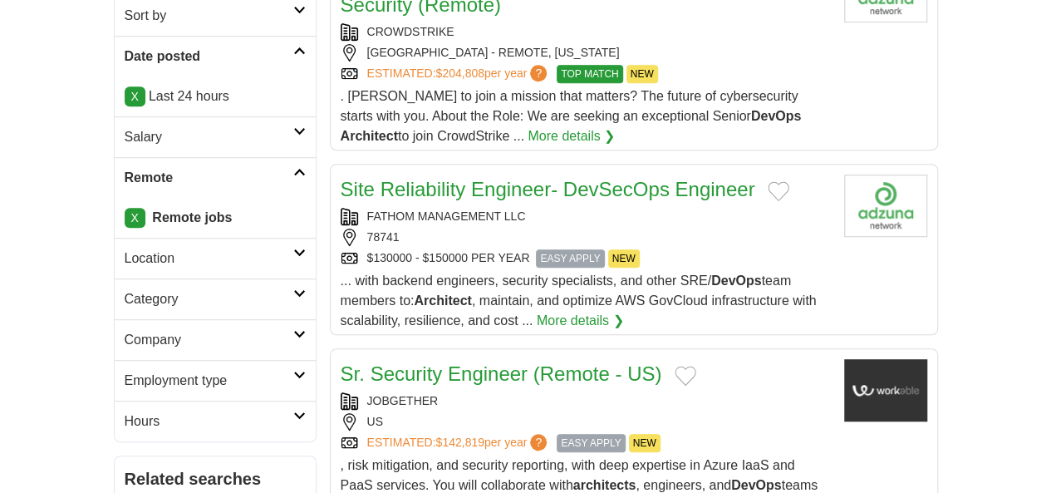
click at [444, 413] on div "US" at bounding box center [586, 421] width 490 height 17
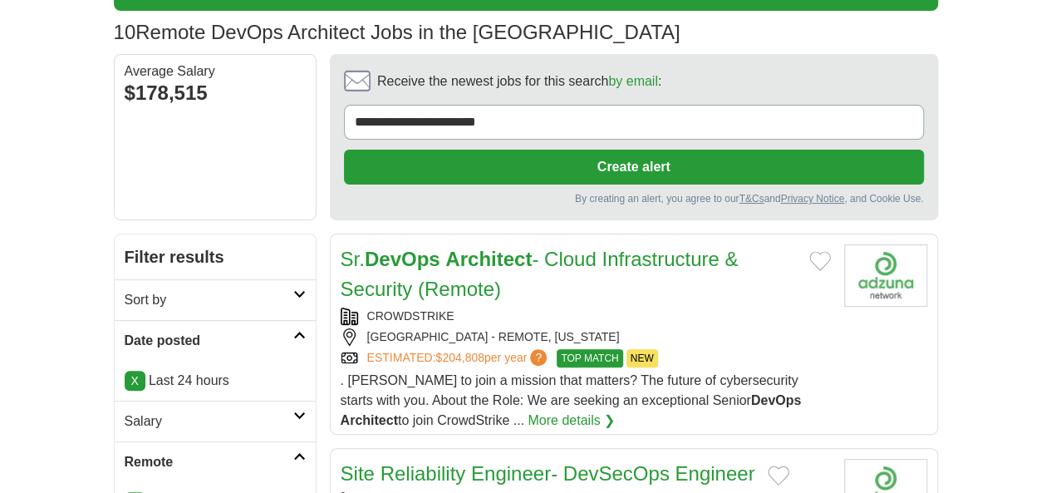
scroll to position [0, 0]
